Goal: Information Seeking & Learning: Learn about a topic

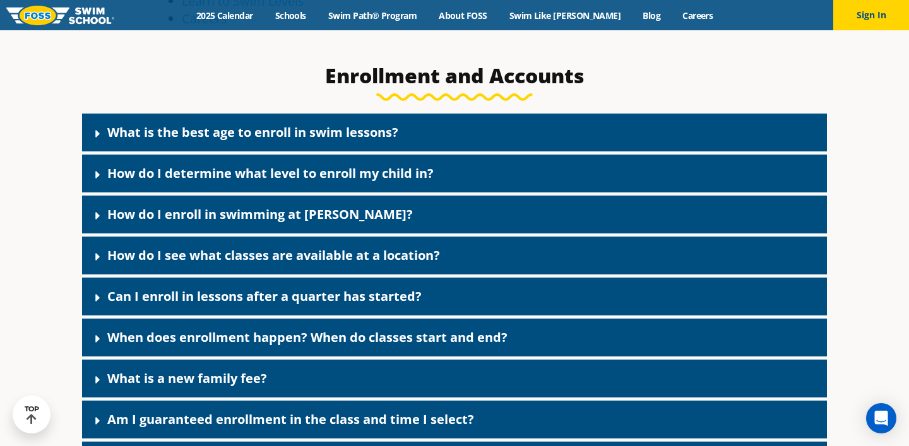
scroll to position [461, 0]
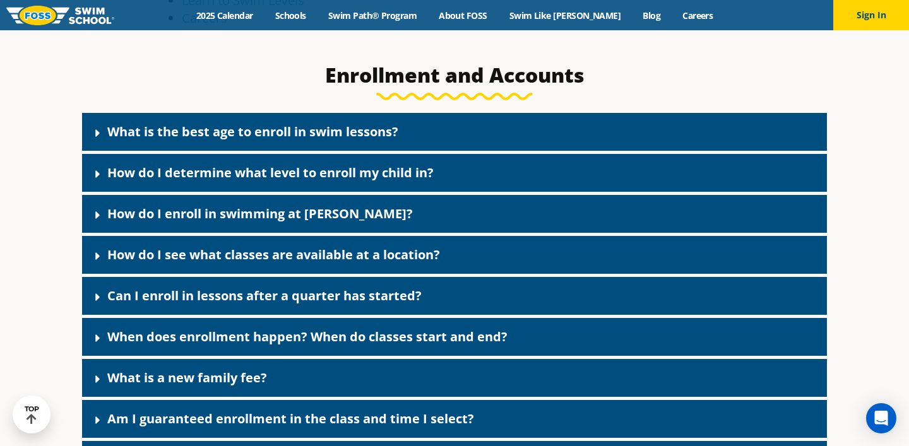
click at [329, 114] on div "What is the best age to enroll in swim lessons?" at bounding box center [454, 132] width 745 height 38
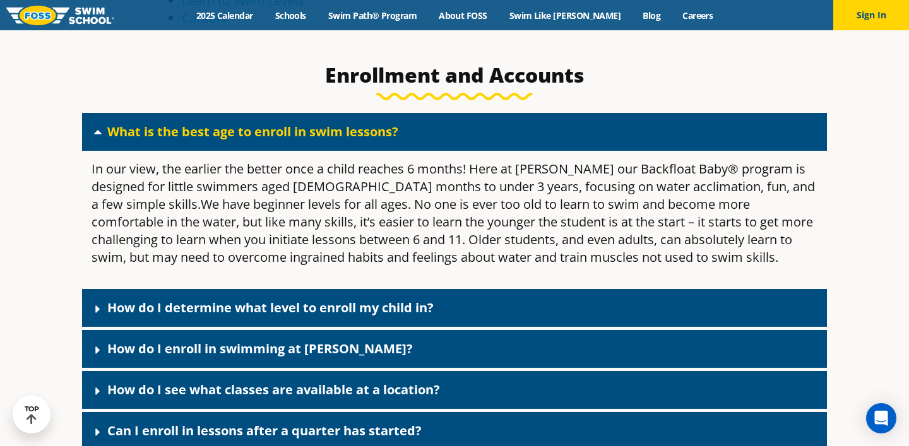
click at [331, 128] on link "What is the best age to enroll in swim lessons?" at bounding box center [252, 131] width 291 height 17
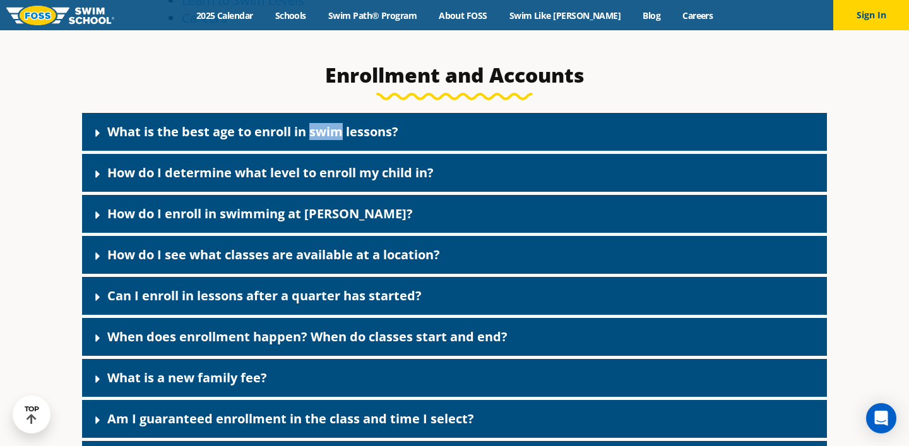
click at [331, 128] on link "What is the best age to enroll in swim lessons?" at bounding box center [252, 131] width 291 height 17
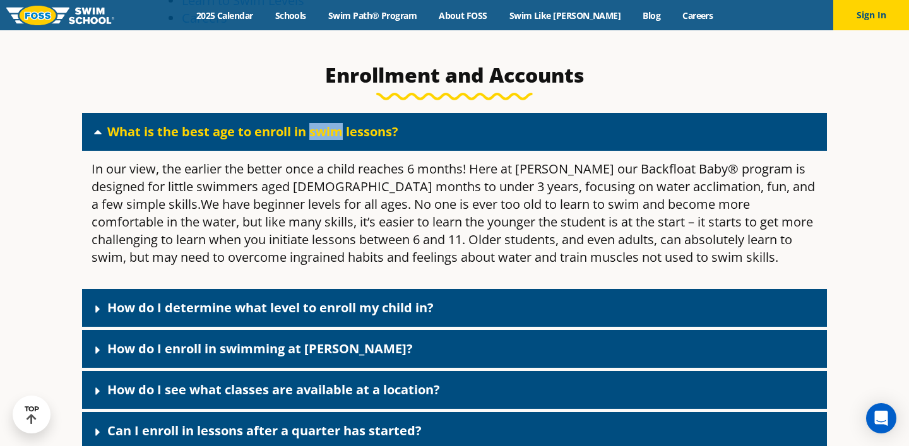
click at [331, 128] on link "What is the best age to enroll in swim lessons?" at bounding box center [252, 131] width 291 height 17
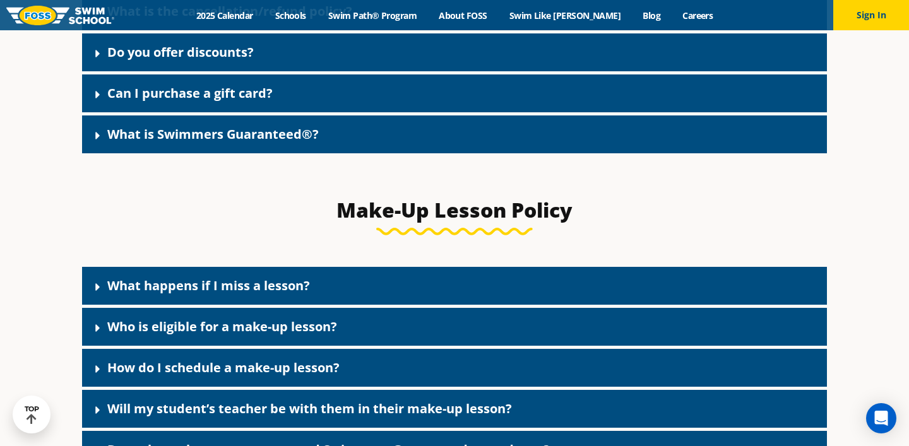
scroll to position [1247, 0]
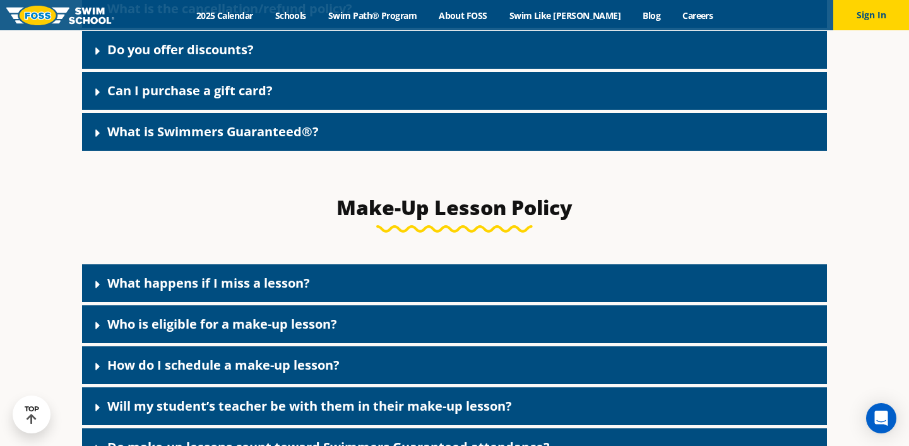
click at [280, 288] on link "What happens if I miss a lesson?" at bounding box center [208, 283] width 203 height 17
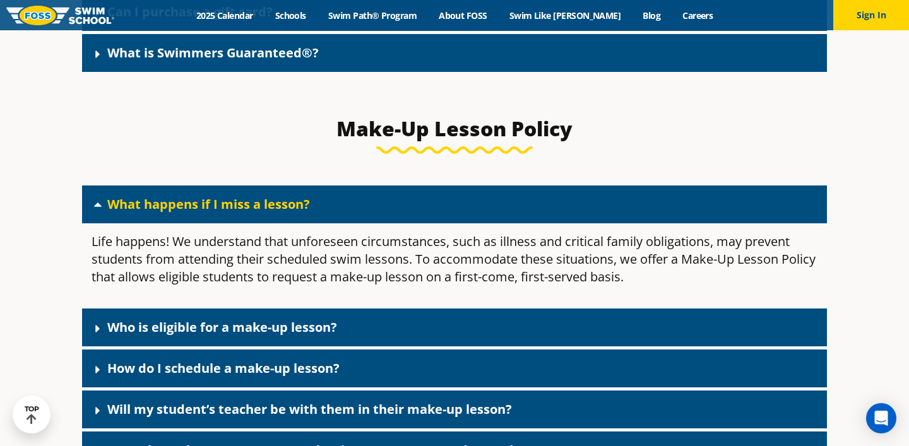
scroll to position [1333, 0]
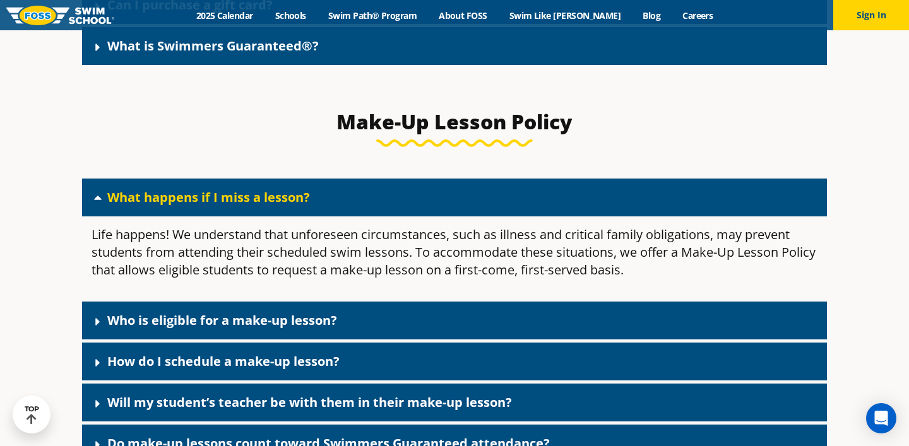
click at [263, 337] on div "Who is eligible for a make-up lesson?" at bounding box center [454, 321] width 745 height 38
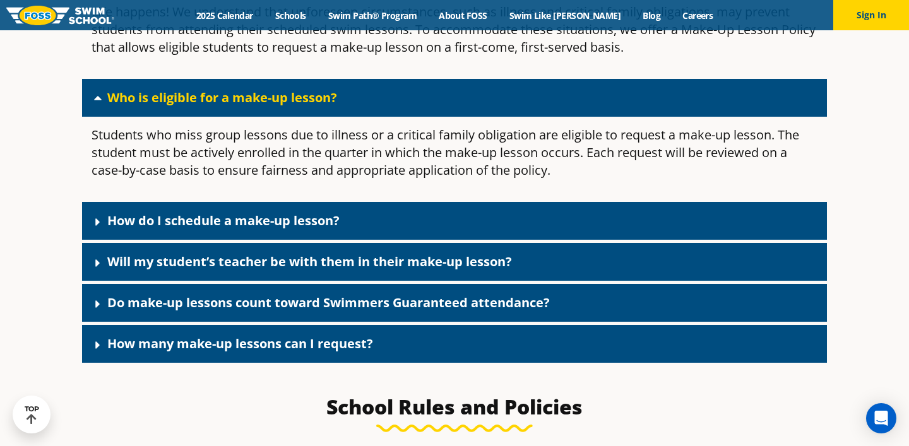
scroll to position [1559, 0]
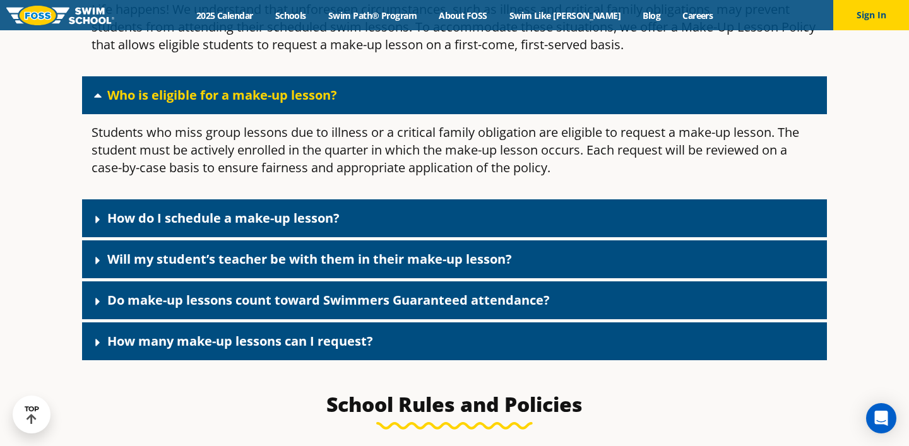
click at [377, 228] on div "How do I schedule a make-up lesson?" at bounding box center [454, 218] width 745 height 38
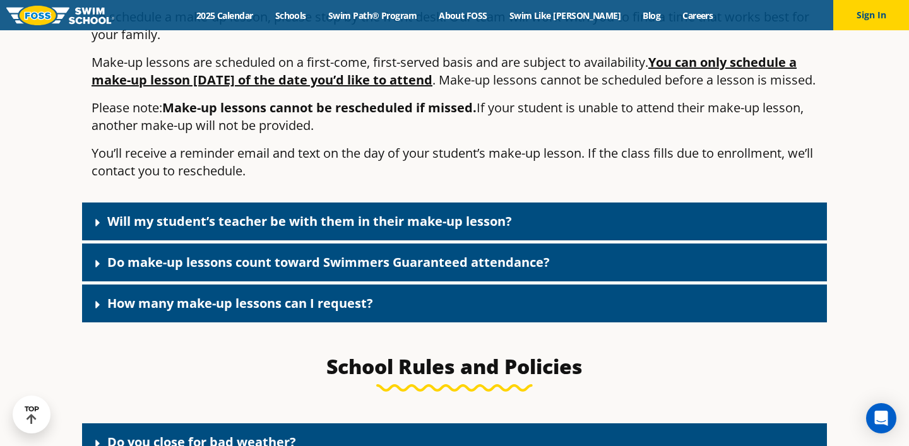
scroll to position [1799, 0]
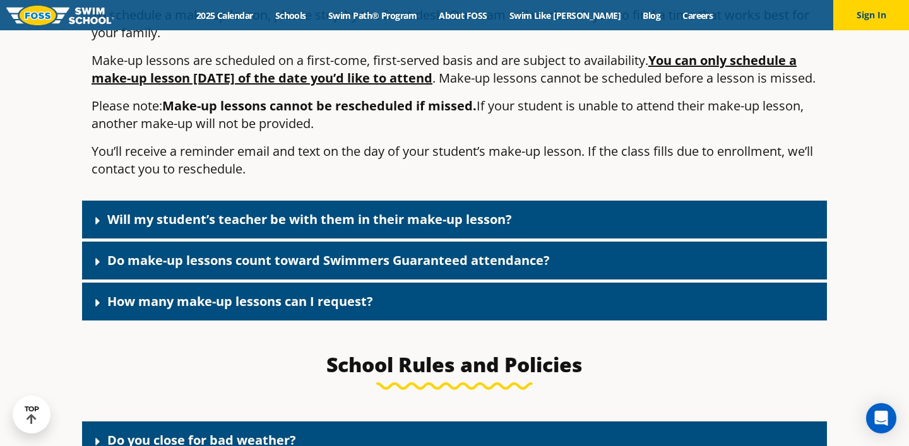
click at [376, 269] on link "Do make-up lessons count toward Swimmers Guaranteed attendance?" at bounding box center [328, 260] width 443 height 17
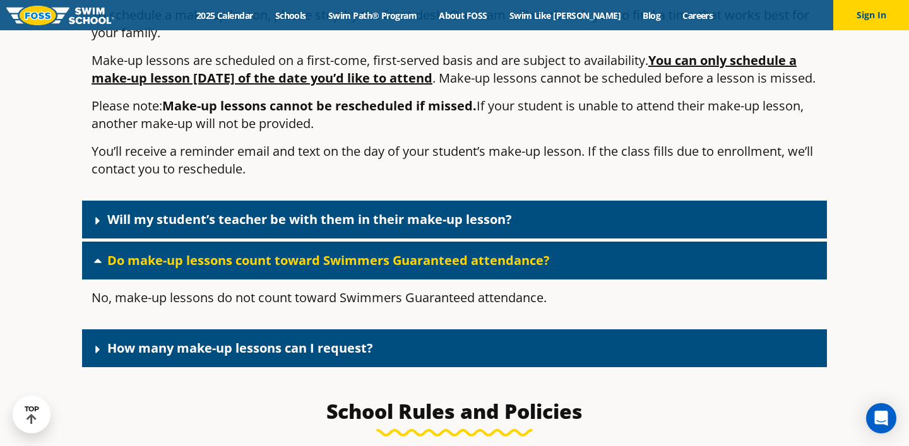
click at [350, 357] on link "How many make-up lessons can I request?" at bounding box center [240, 348] width 266 height 17
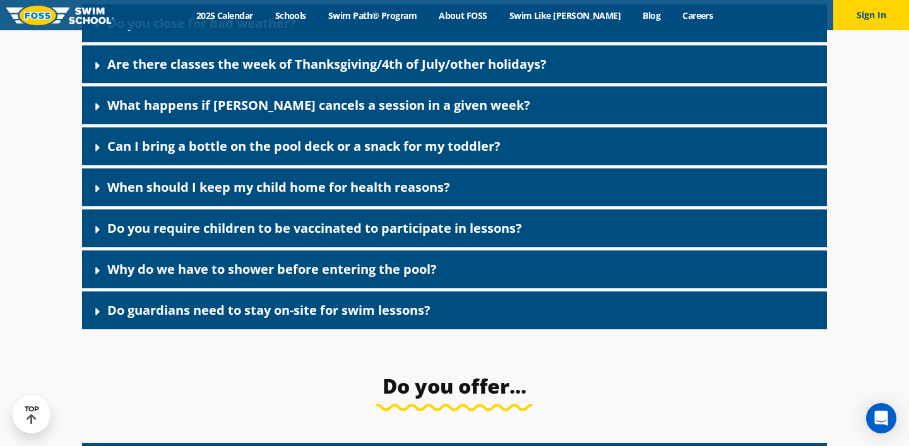
scroll to position [2347, 0]
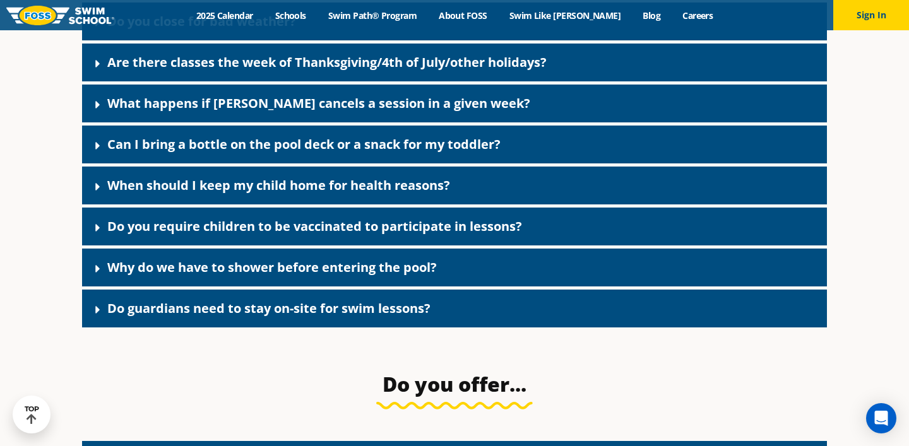
click at [487, 71] on link "Are there classes the week of Thanksgiving/4th of July/other holidays?" at bounding box center [326, 62] width 439 height 17
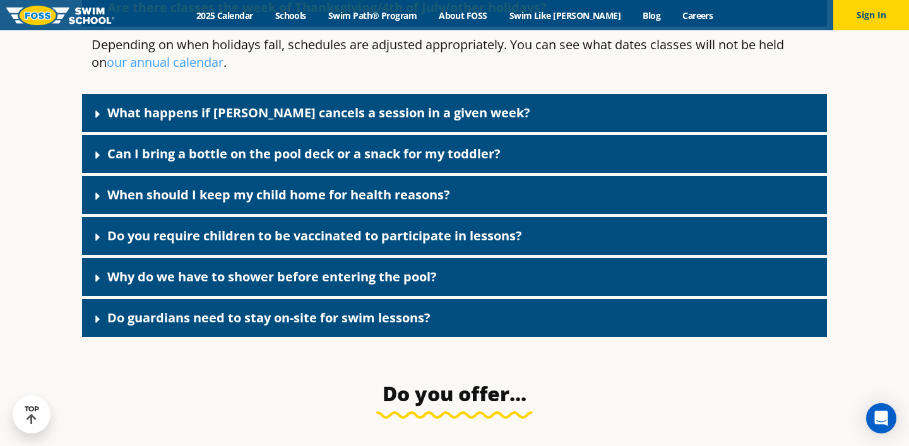
scroll to position [2411, 0]
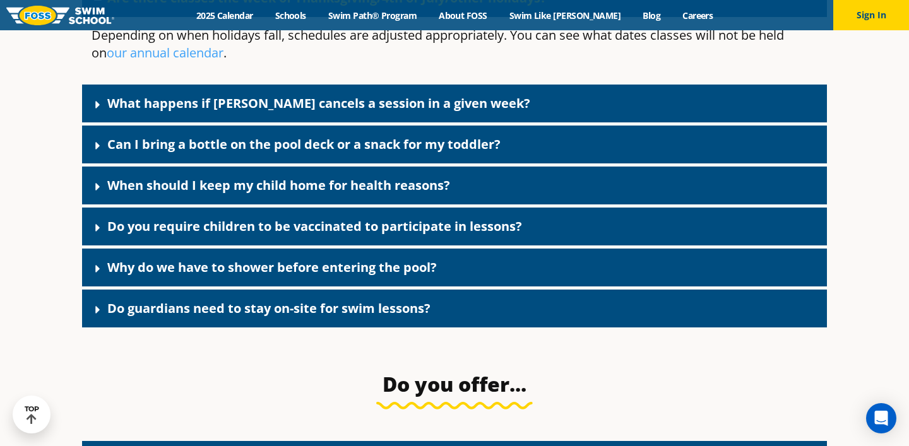
click at [262, 153] on link "Can I bring a bottle on the pool deck or a snack for my toddler?" at bounding box center [303, 144] width 393 height 17
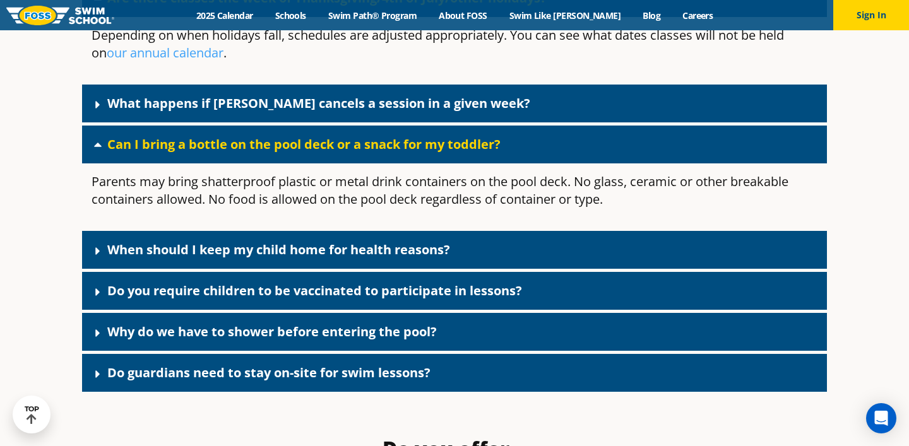
click at [262, 153] on link "Can I bring a bottle on the pool deck or a snack for my toddler?" at bounding box center [303, 144] width 393 height 17
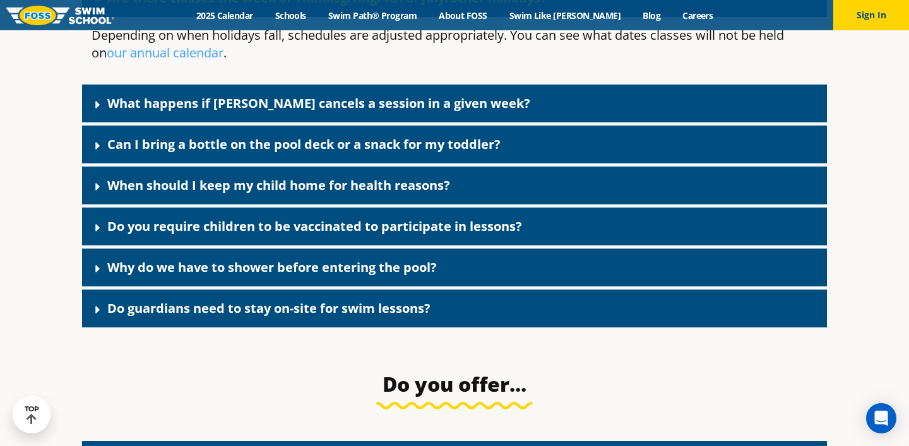
click at [262, 194] on link "When should I keep my child home for health reasons?" at bounding box center [278, 185] width 343 height 17
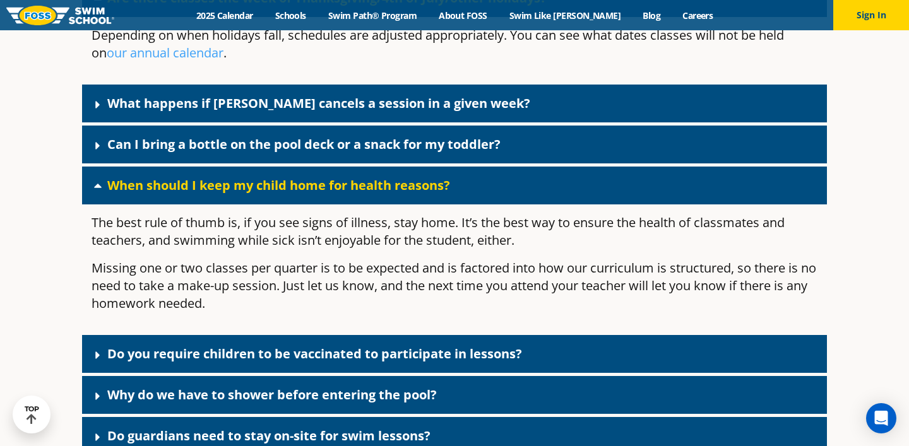
click at [262, 194] on link "When should I keep my child home for health reasons?" at bounding box center [278, 185] width 343 height 17
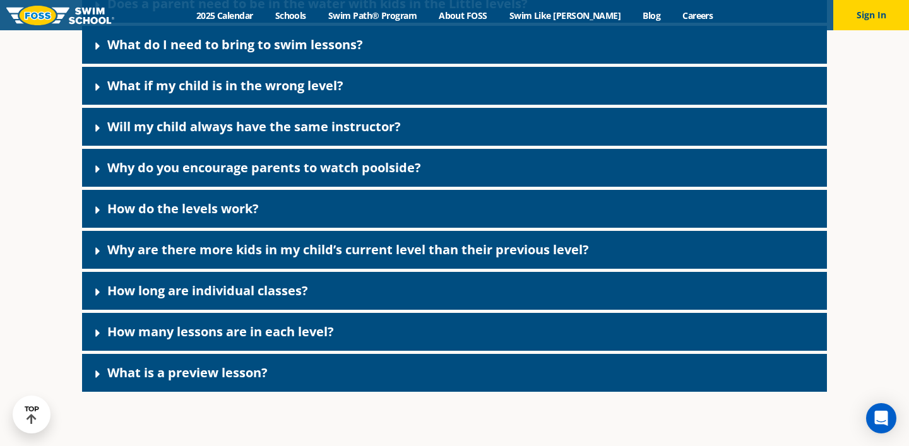
scroll to position [3869, 0]
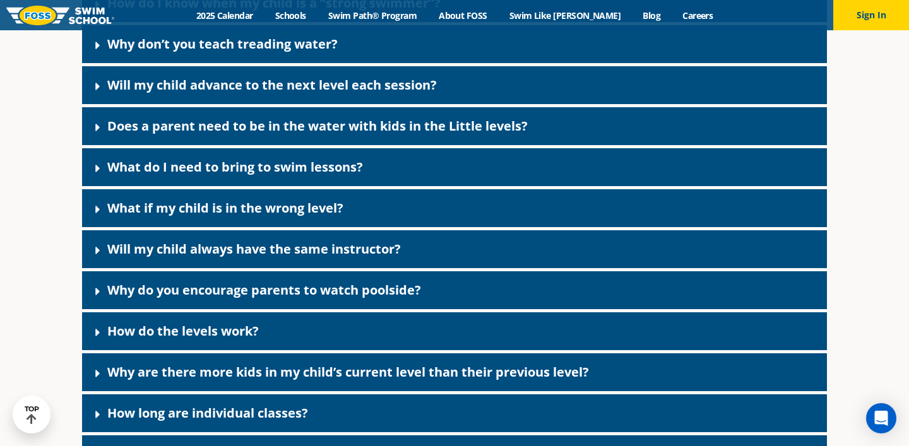
click at [360, 381] on link "Why are there more kids in my child’s current level than their previous level?" at bounding box center [348, 372] width 482 height 17
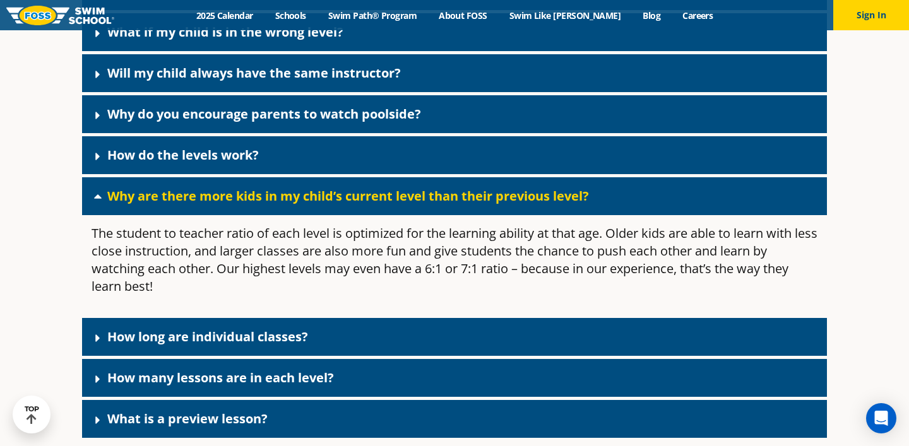
scroll to position [4044, 0]
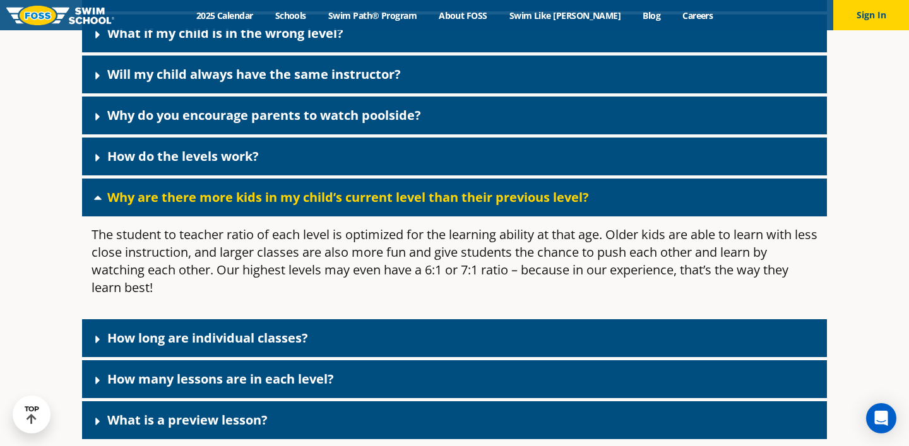
click at [389, 206] on link "Why are there more kids in my child’s current level than their previous level?" at bounding box center [348, 197] width 482 height 17
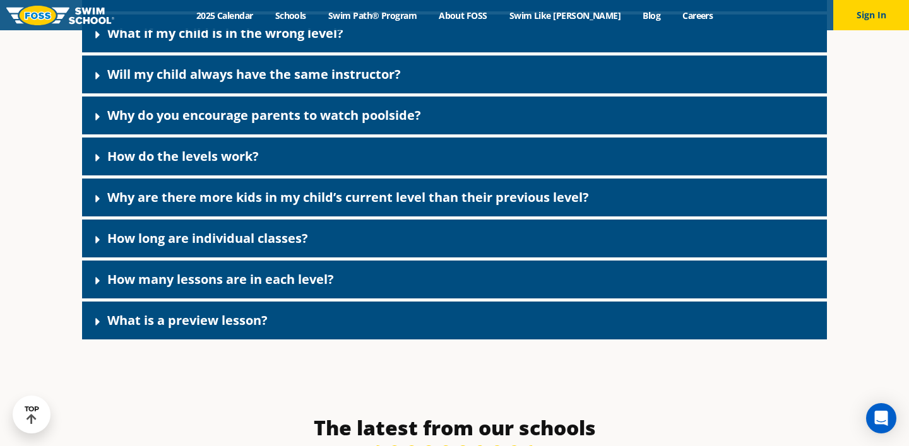
click at [389, 206] on link "Why are there more kids in my child’s current level than their previous level?" at bounding box center [348, 197] width 482 height 17
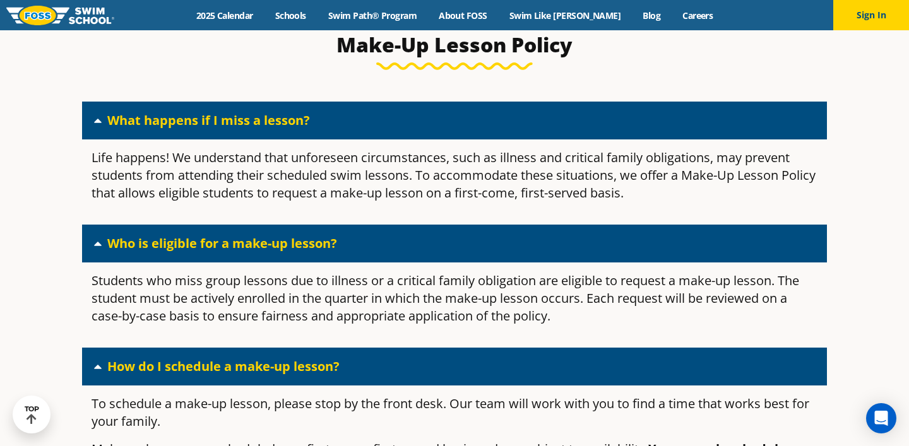
scroll to position [1262, 0]
